Goal: Find contact information: Find contact information

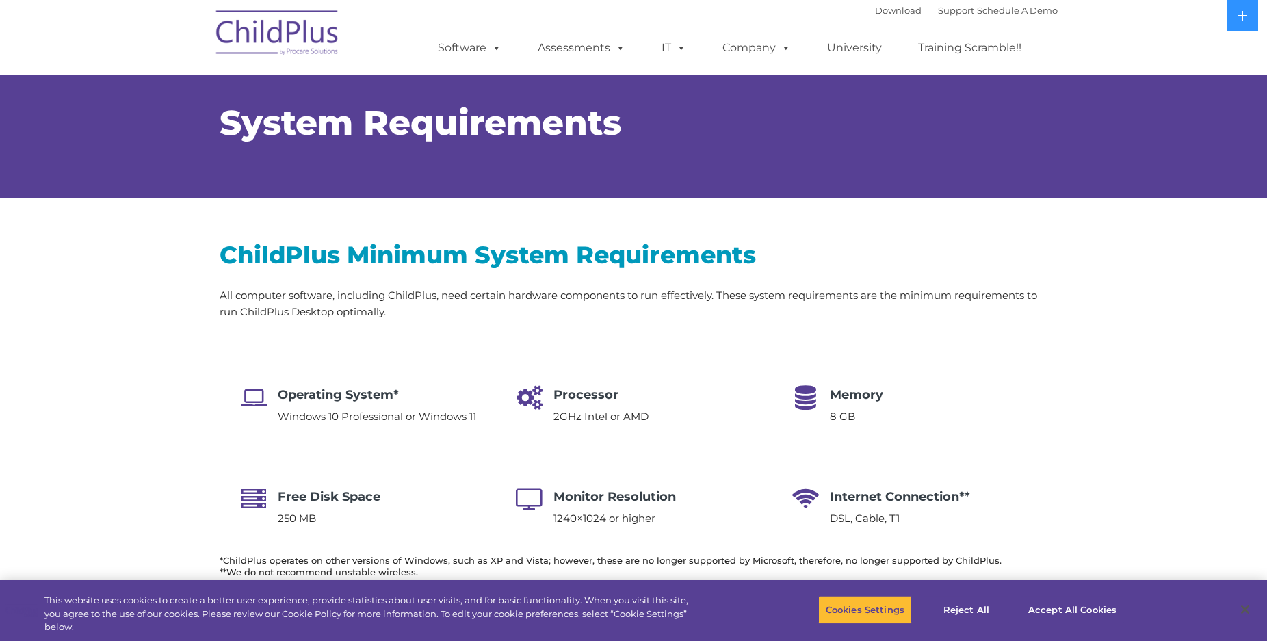
select select "MEDIUM"
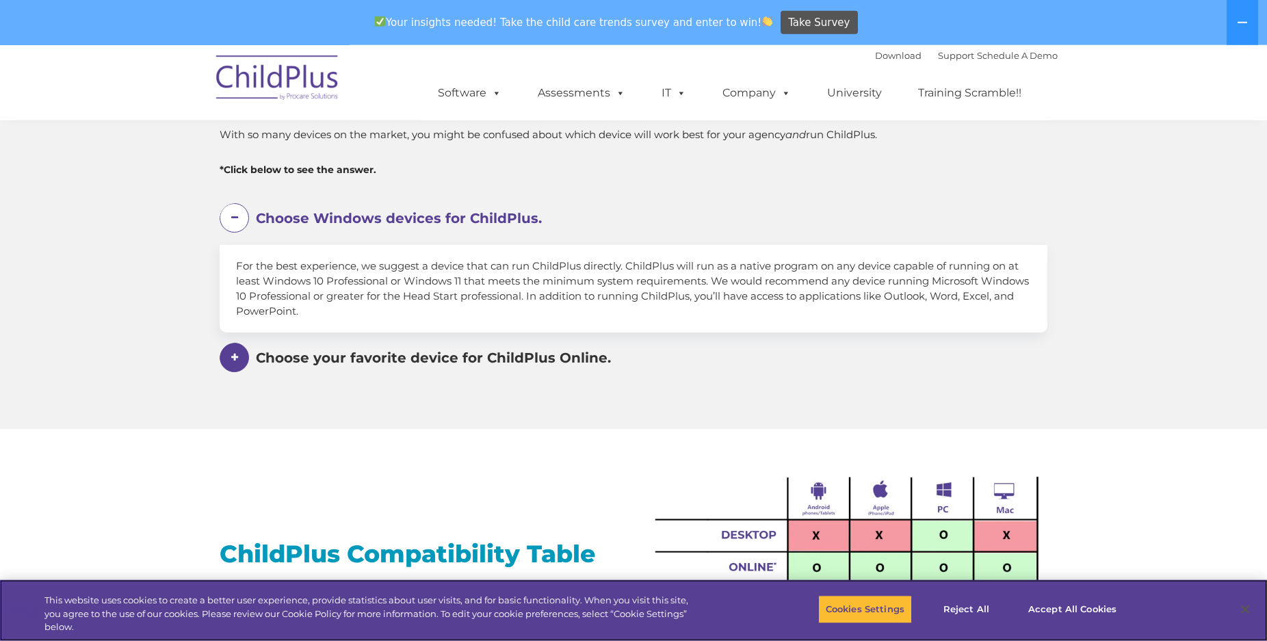
scroll to position [837, 0]
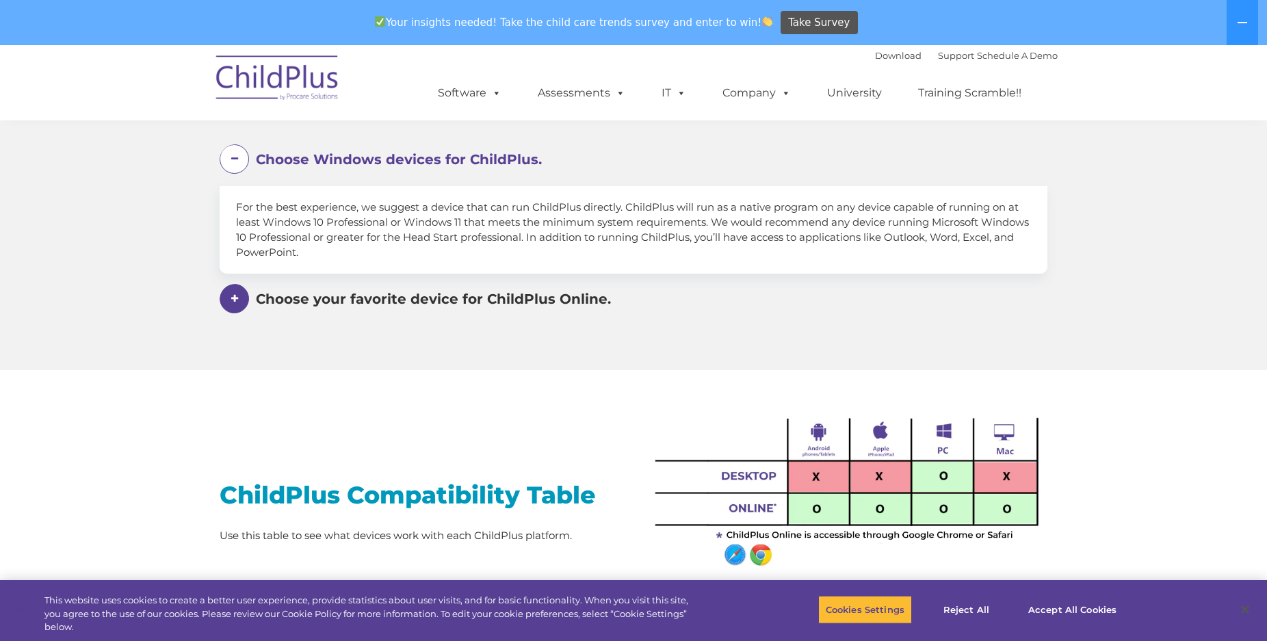
click at [229, 303] on span at bounding box center [234, 298] width 29 height 29
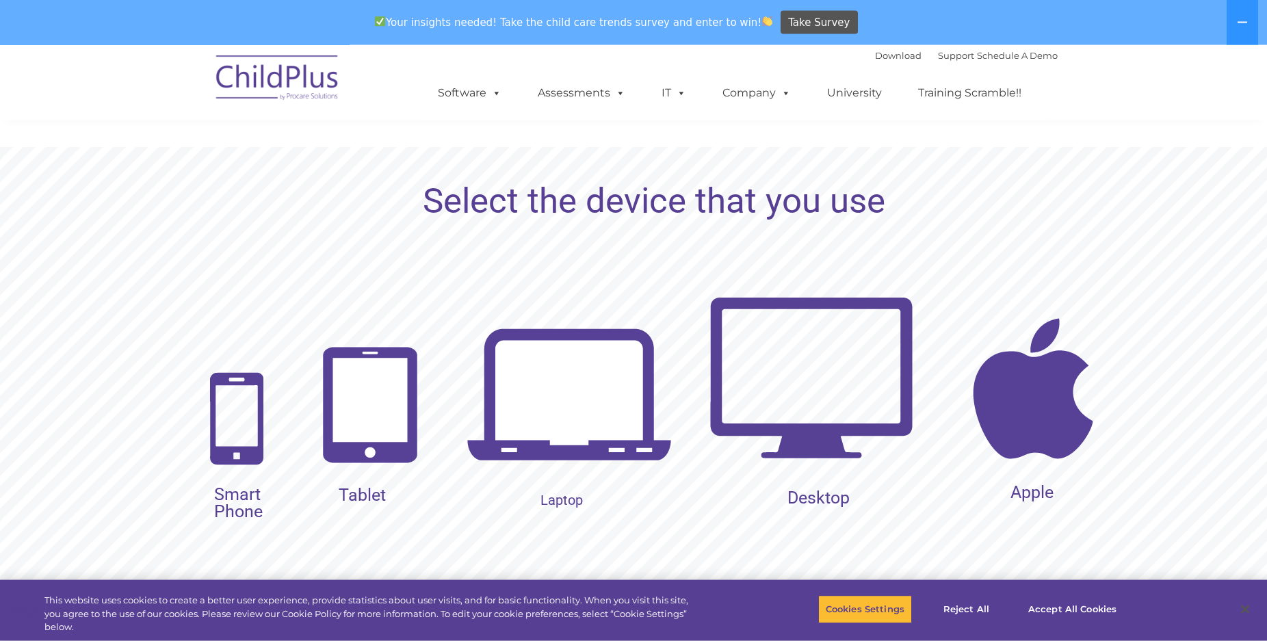
scroll to position [1396, 0]
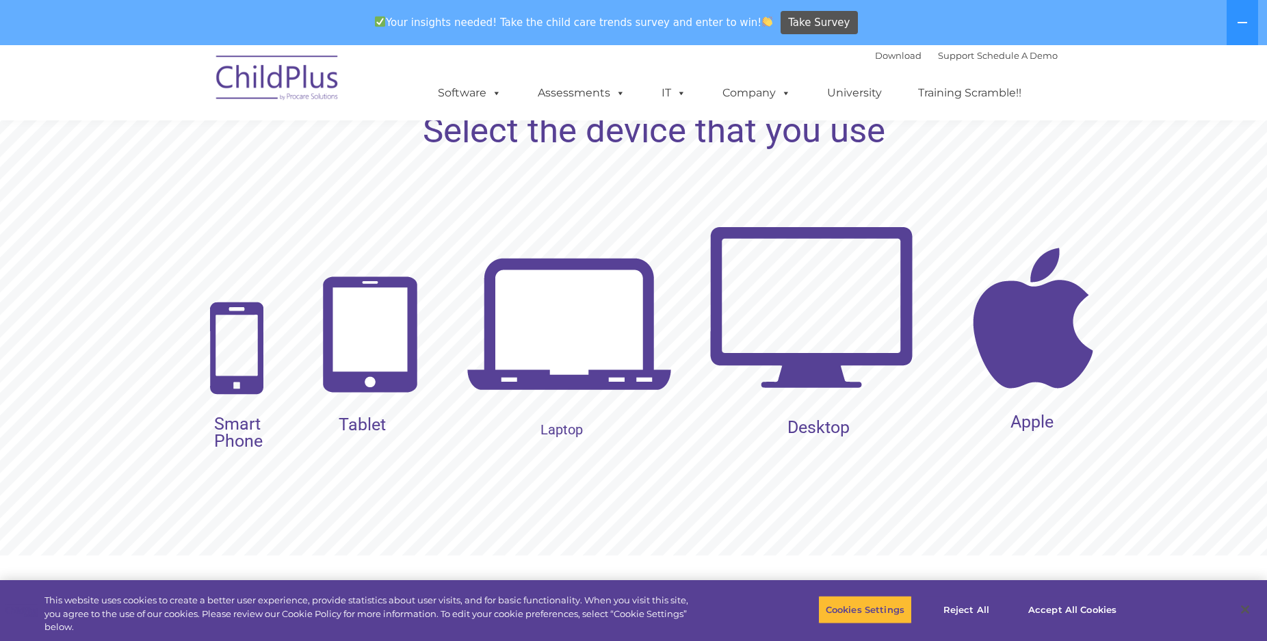
click at [383, 358] on img at bounding box center [370, 334] width 111 height 131
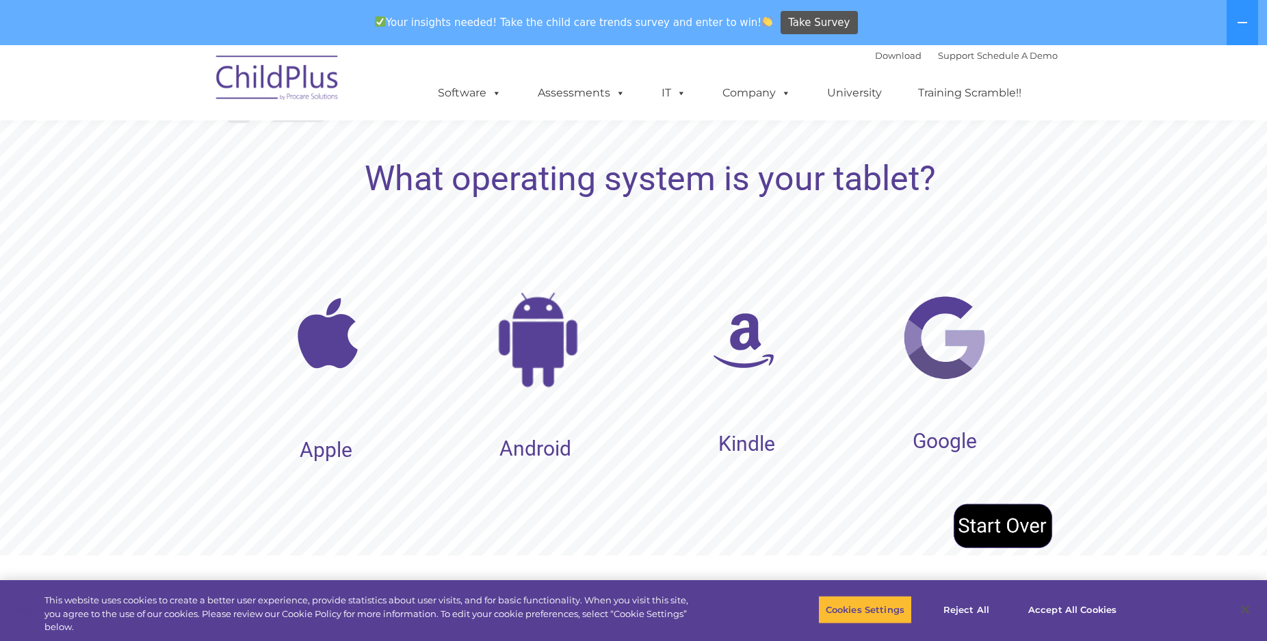
click at [754, 356] on img at bounding box center [743, 340] width 103 height 103
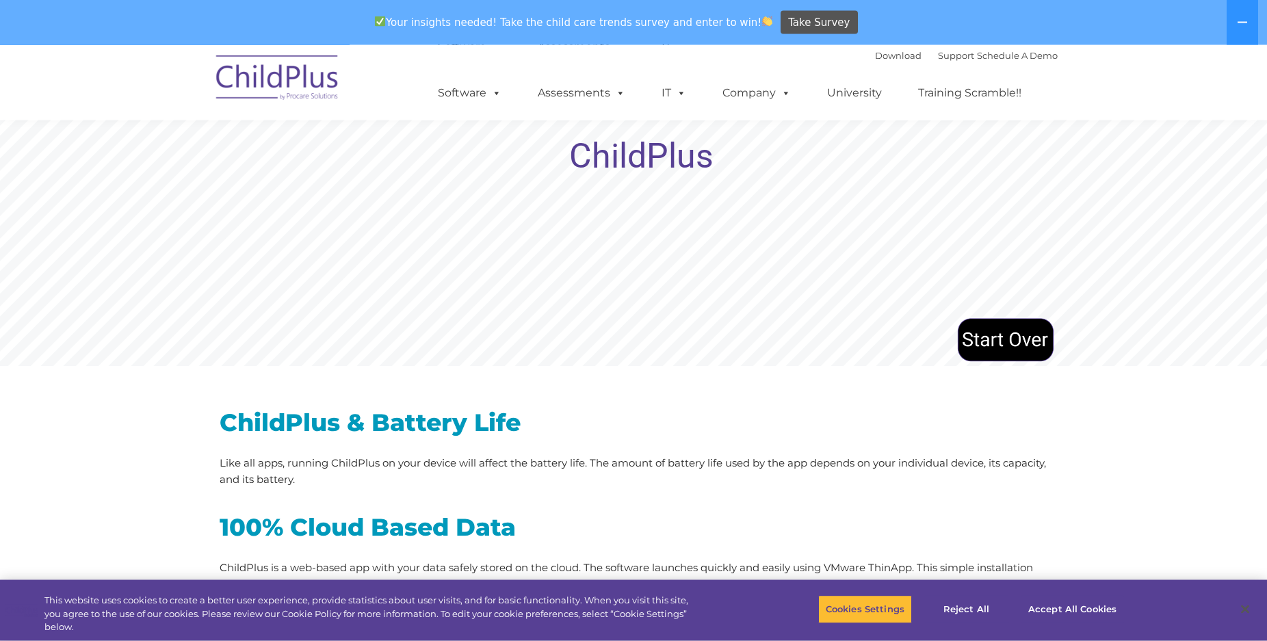
scroll to position [1535, 0]
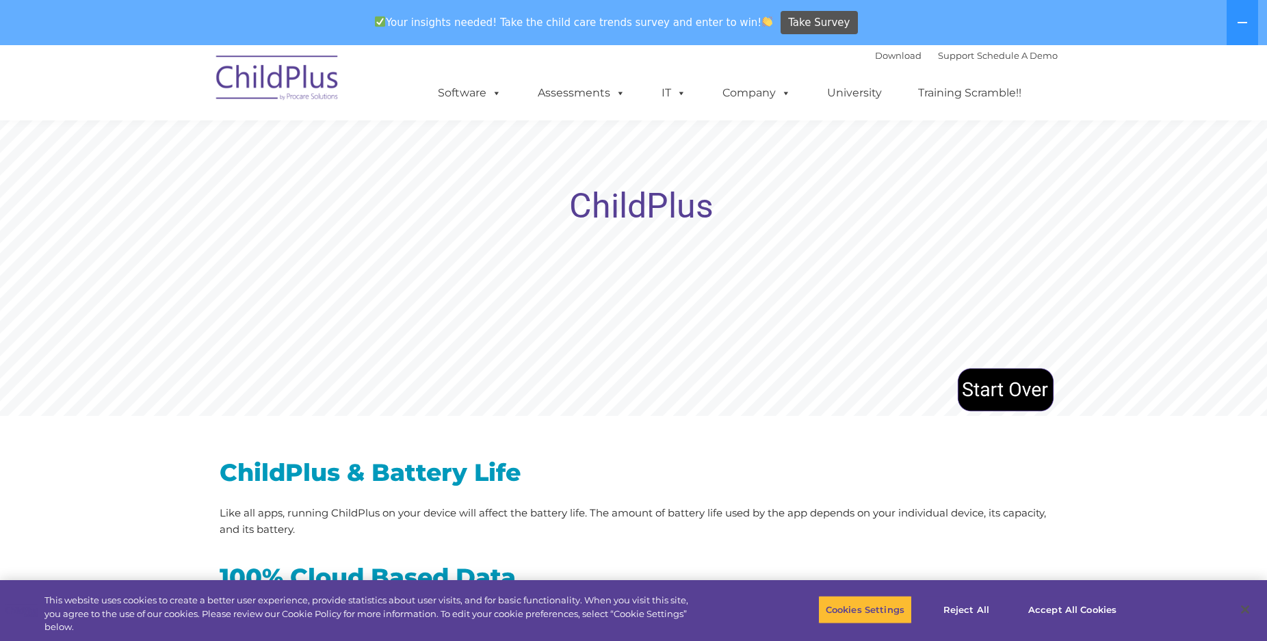
click at [643, 203] on rs-layer "ChildPlus" at bounding box center [641, 206] width 144 height 17
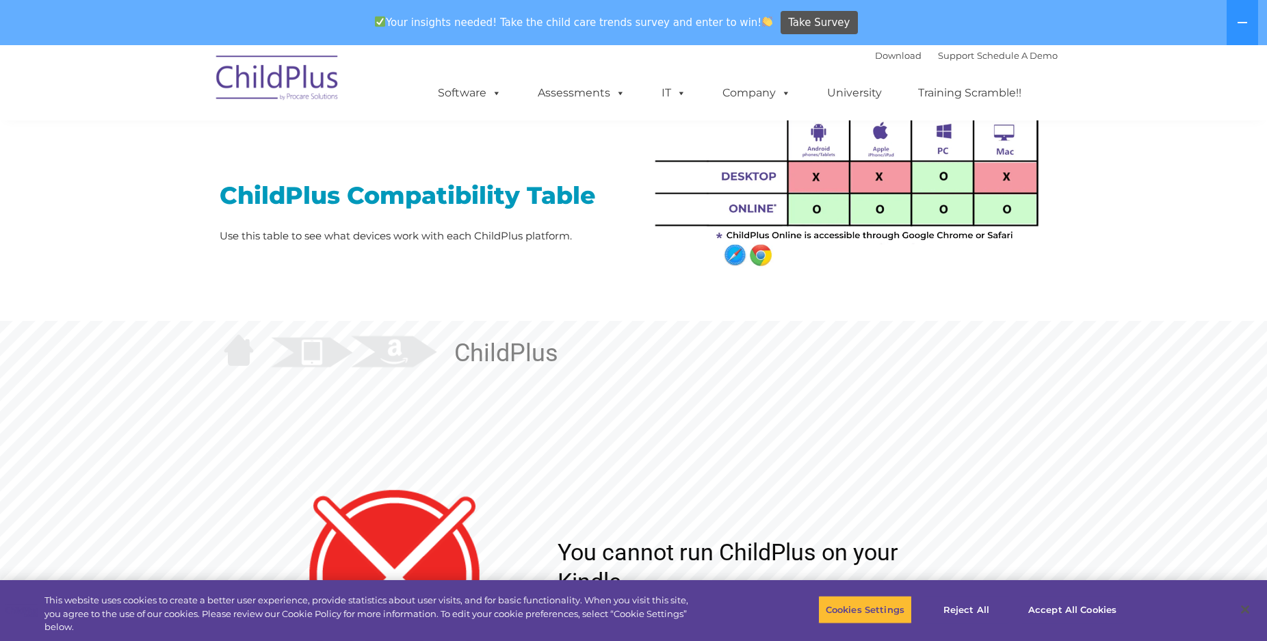
scroll to position [1047, 0]
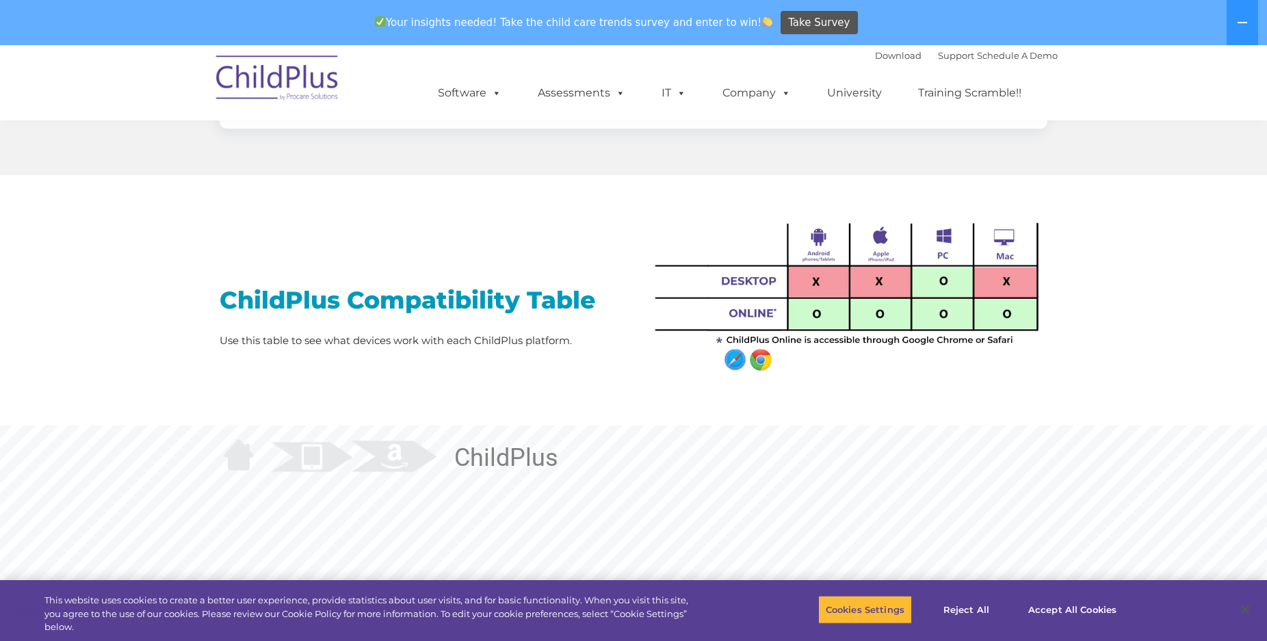
click at [891, 323] on img at bounding box center [846, 288] width 404 height 179
click at [818, 311] on img at bounding box center [846, 288] width 404 height 179
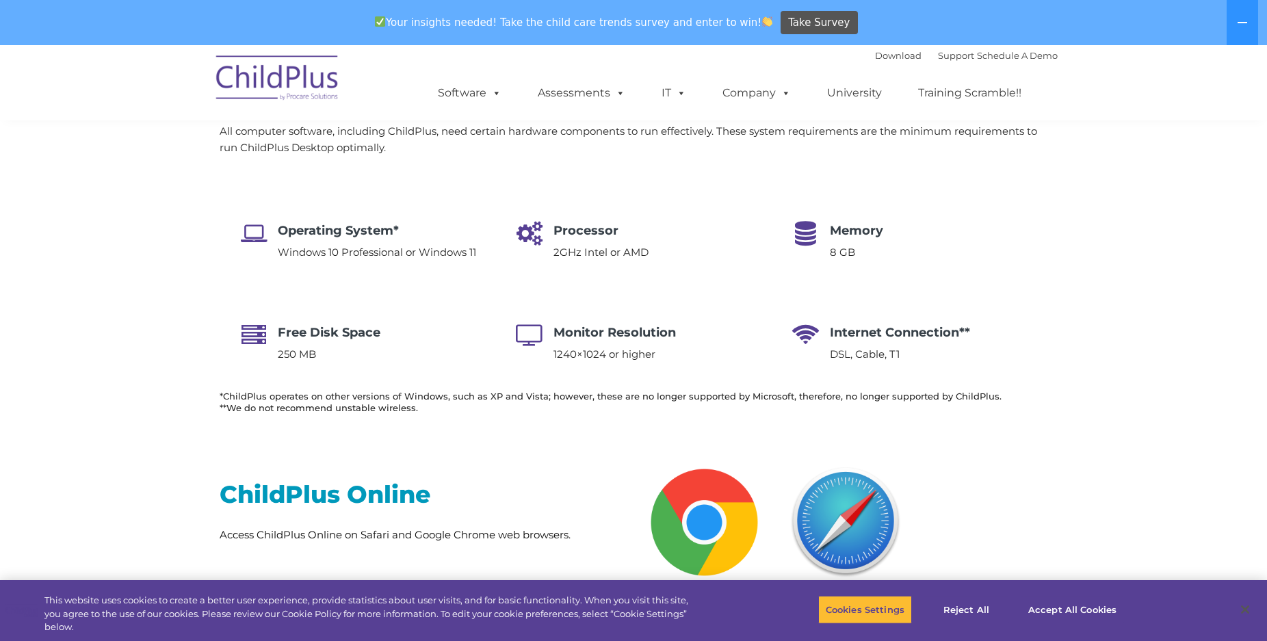
scroll to position [0, 0]
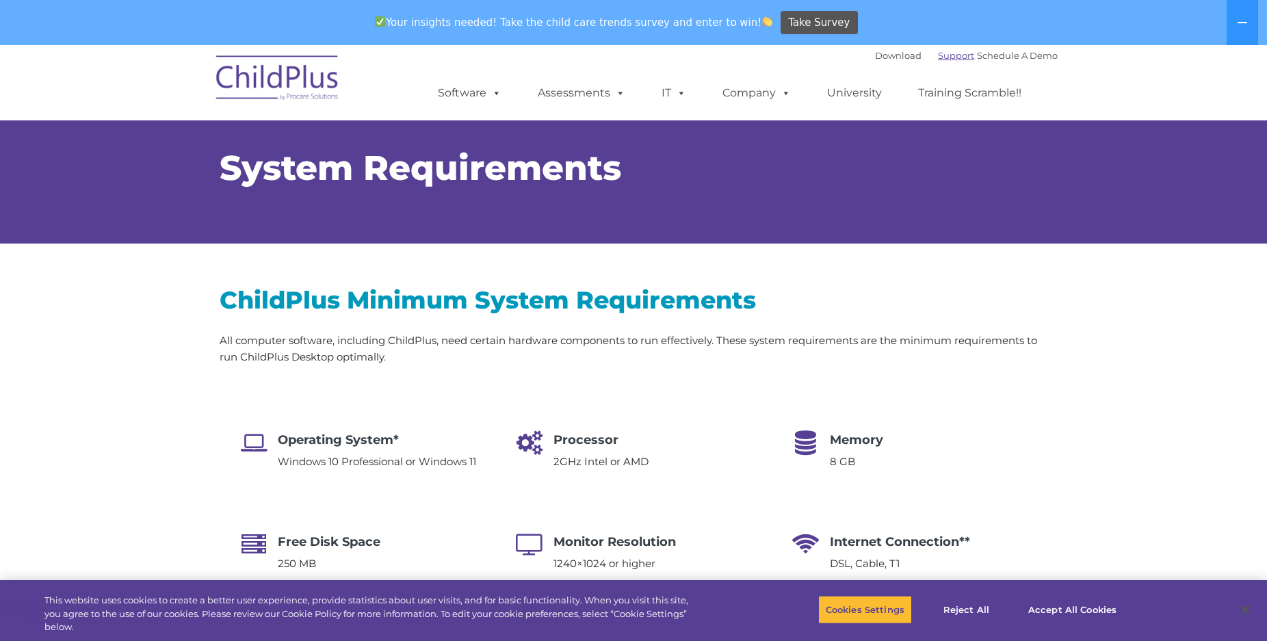
click at [941, 57] on link "Support" at bounding box center [956, 55] width 36 height 11
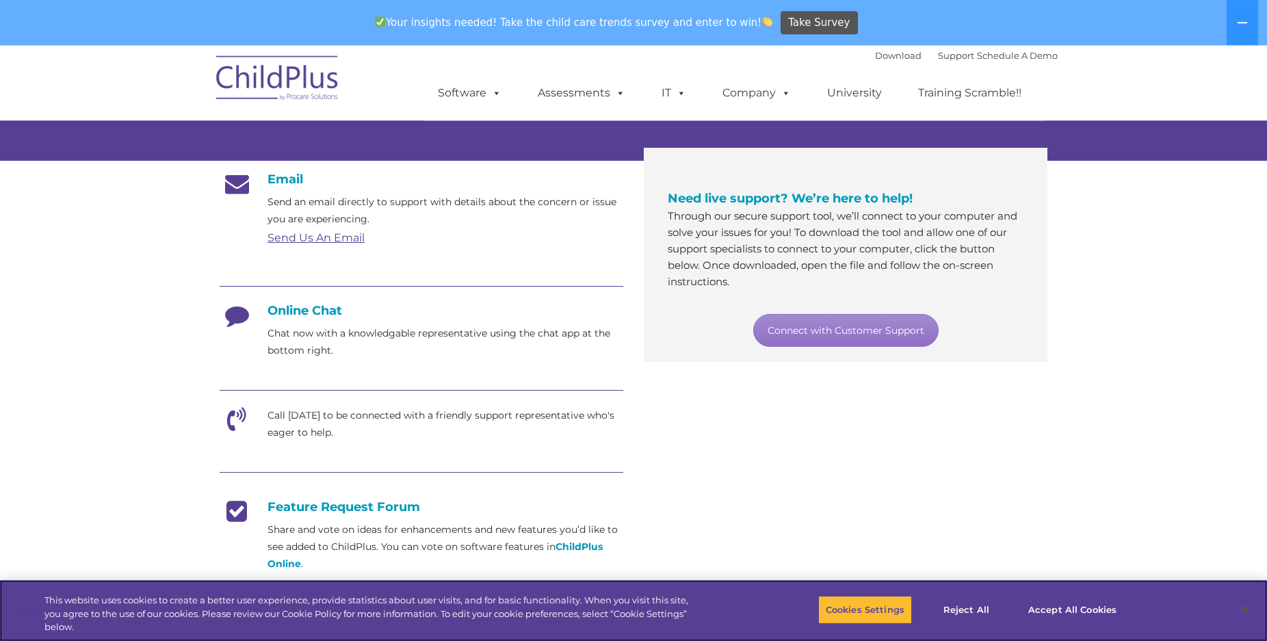
scroll to position [209, 0]
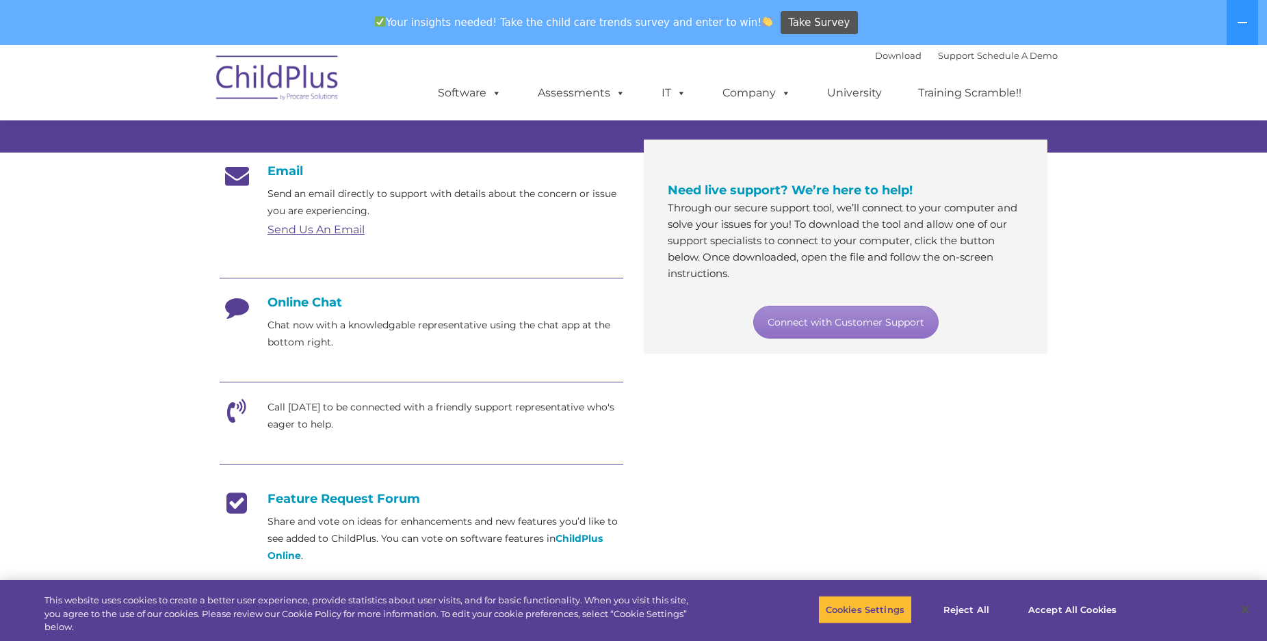
click at [305, 229] on link "Send Us An Email" at bounding box center [315, 229] width 97 height 13
click at [967, 616] on button "Reject All" at bounding box center [967, 609] width 86 height 29
